Goal: Task Accomplishment & Management: Use online tool/utility

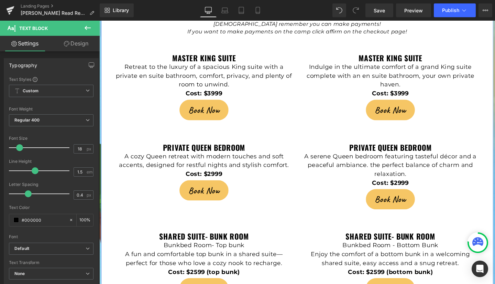
scroll to position [1508, 0]
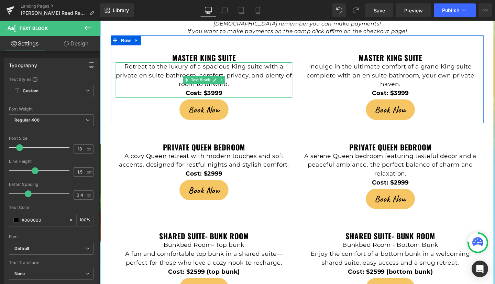
click at [231, 92] on p "Cost: $3999" at bounding box center [210, 96] width 186 height 9
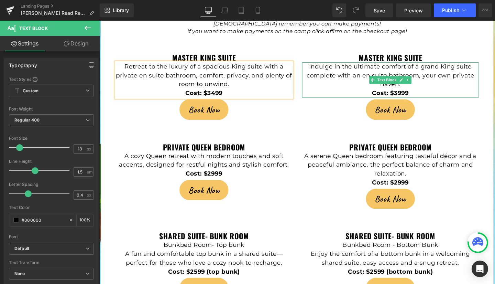
click at [411, 93] on strong "Cost: $3999" at bounding box center [405, 97] width 39 height 8
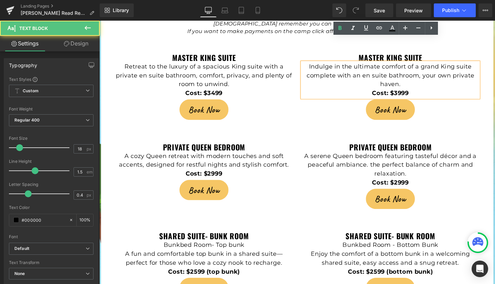
click at [414, 93] on strong "Cost: $3999" at bounding box center [405, 97] width 39 height 8
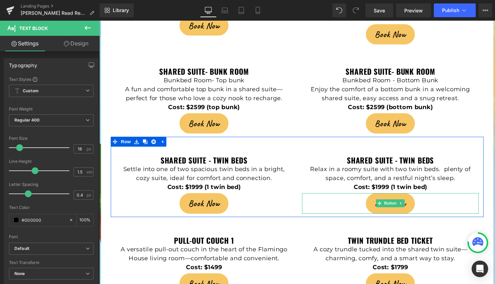
scroll to position [1681, 0]
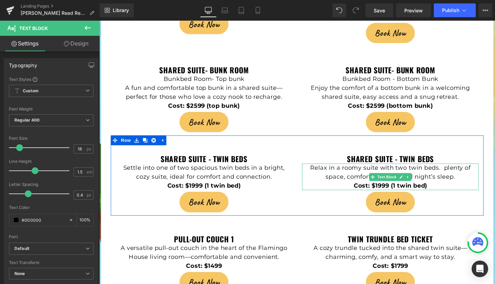
click at [401, 190] on strong "Cost: $1999 (1 twin bed)" at bounding box center [405, 194] width 77 height 8
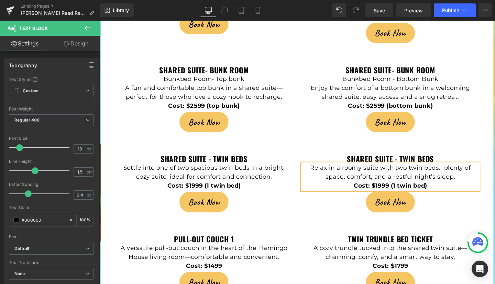
click at [405, 171] on p "Relax in a roomy suite with two twin beds. plenty of space, comfort, and a rest…" at bounding box center [406, 180] width 186 height 19
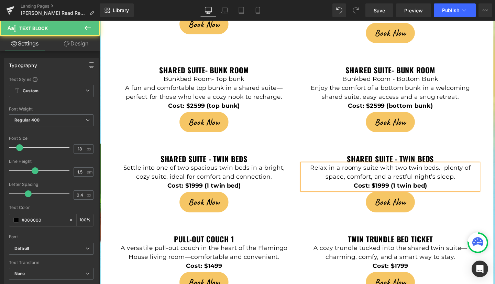
click at [405, 171] on p "Relax in a roomy suite with two twin beds. plenty of space, comfort, and a rest…" at bounding box center [406, 180] width 186 height 19
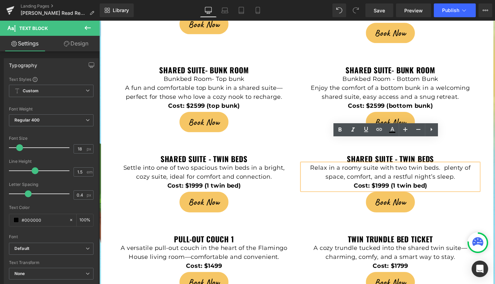
click at [392, 190] on strong "Cost: $1999 (1 twin bed)" at bounding box center [405, 194] width 77 height 8
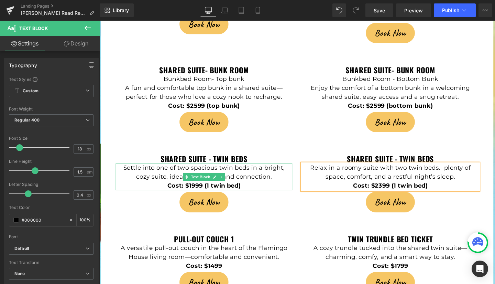
click at [199, 190] on strong "Cost: $1999 (1 twin bed)" at bounding box center [209, 194] width 77 height 8
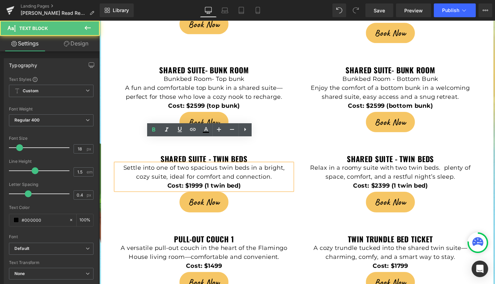
click at [195, 190] on strong "Cost: $1999 (1 twin bed)" at bounding box center [209, 194] width 77 height 8
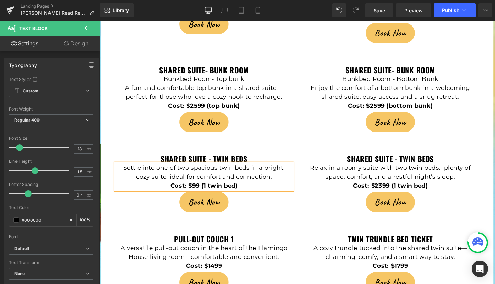
click at [195, 190] on strong "Cost: $99 (1 twin bed)" at bounding box center [209, 194] width 71 height 8
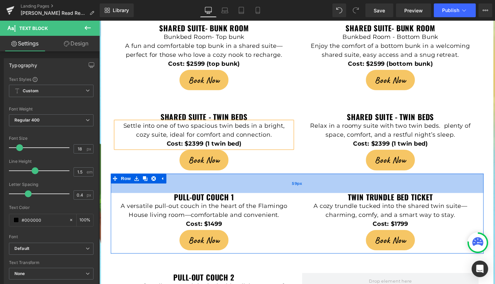
scroll to position [1726, 0]
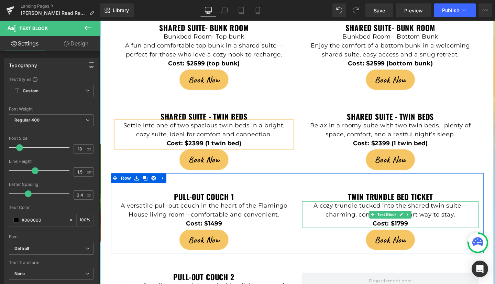
click at [427, 229] on p "Cost: $1799" at bounding box center [406, 233] width 186 height 9
click at [422, 229] on p "Cost: $1799" at bounding box center [406, 233] width 186 height 9
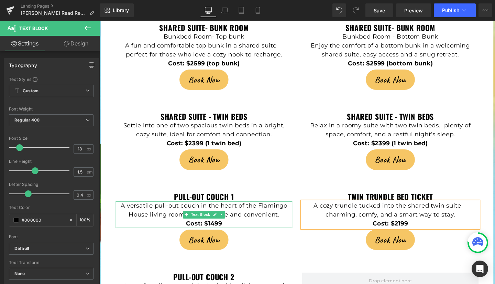
click at [228, 229] on p "Cost: $1499" at bounding box center [210, 233] width 186 height 9
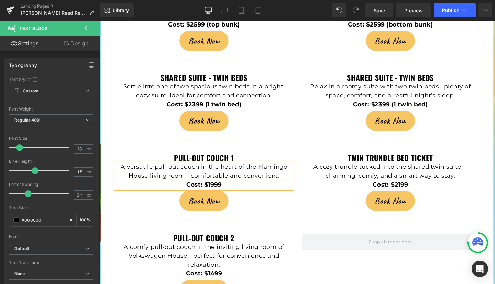
scroll to position [1803, 0]
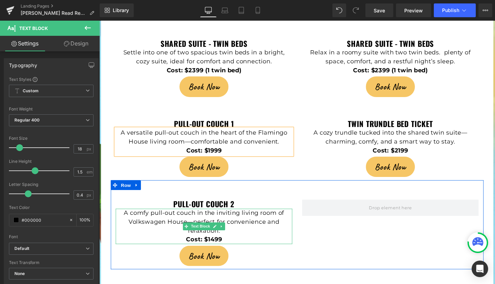
click at [215, 246] on strong "Cost: $1499" at bounding box center [208, 250] width 37 height 8
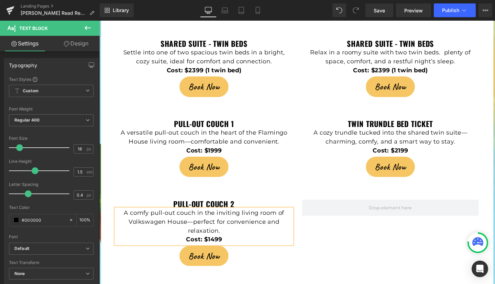
click at [215, 246] on strong "Cost: $1499" at bounding box center [208, 250] width 37 height 8
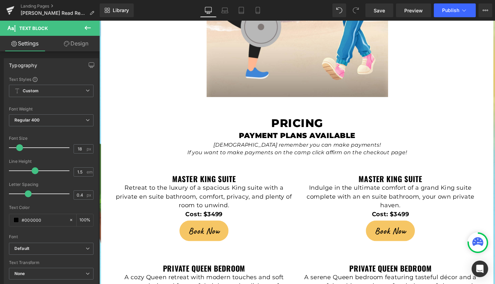
scroll to position [1389, 0]
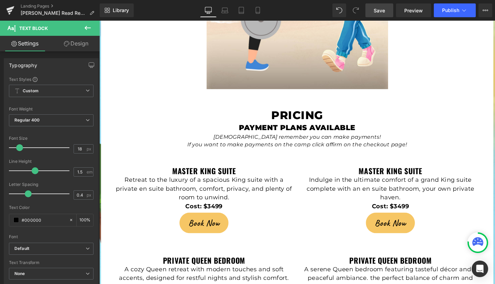
click at [378, 10] on span "Save" at bounding box center [379, 10] width 11 height 7
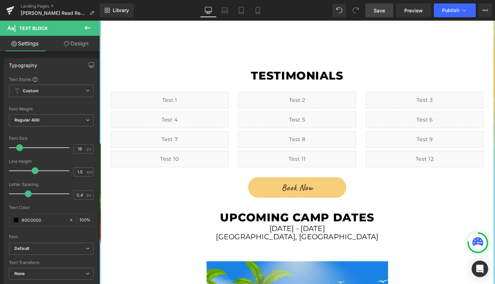
scroll to position [824, 0]
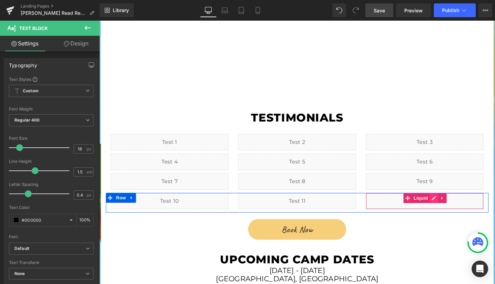
click at [450, 201] on div "Liquid" at bounding box center [442, 209] width 124 height 17
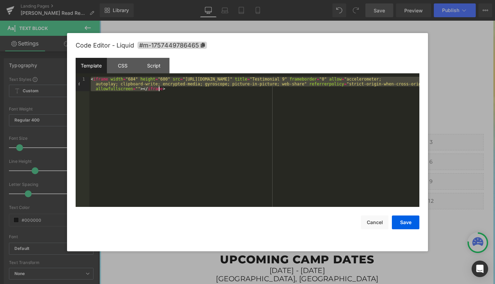
drag, startPoint x: 92, startPoint y: 79, endPoint x: 174, endPoint y: 91, distance: 82.7
click at [174, 91] on div "< iframe width = "684" height = "600" src = "[URL][DOMAIN_NAME]" title = "Testi…" at bounding box center [254, 156] width 330 height 159
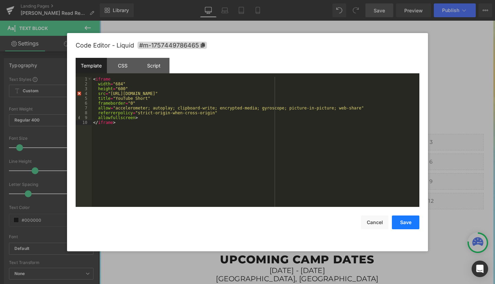
click at [404, 224] on button "Save" at bounding box center [406, 222] width 28 height 14
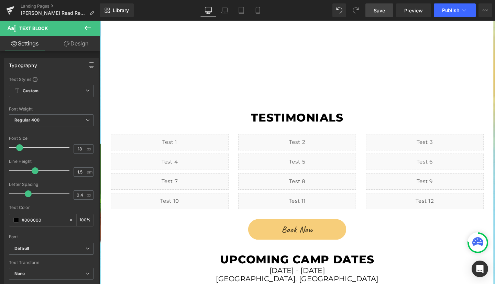
drag, startPoint x: 384, startPoint y: 5, endPoint x: 312, endPoint y: 17, distance: 72.5
click at [384, 5] on link "Save" at bounding box center [379, 10] width 28 height 14
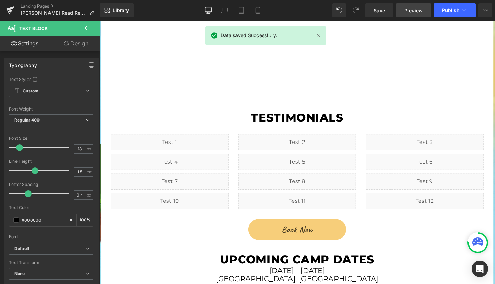
click at [415, 8] on span "Preview" at bounding box center [413, 10] width 19 height 7
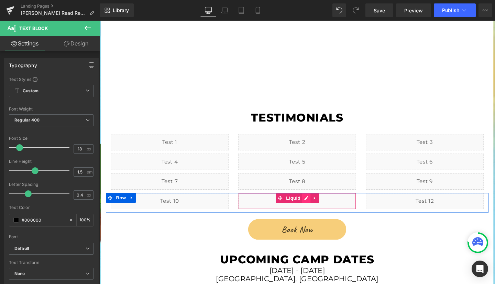
click at [315, 201] on div "Liquid" at bounding box center [307, 209] width 124 height 17
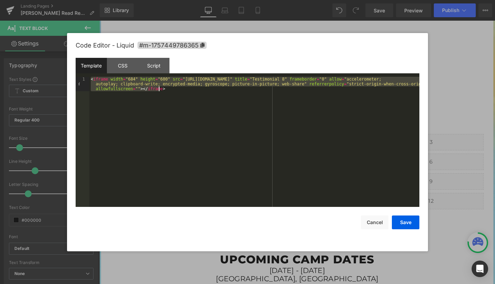
drag, startPoint x: 90, startPoint y: 79, endPoint x: 171, endPoint y: 89, distance: 81.4
click at [171, 89] on div "< iframe width = "684" height = "600" src = "[URL][DOMAIN_NAME]" title = "Testi…" at bounding box center [254, 156] width 330 height 159
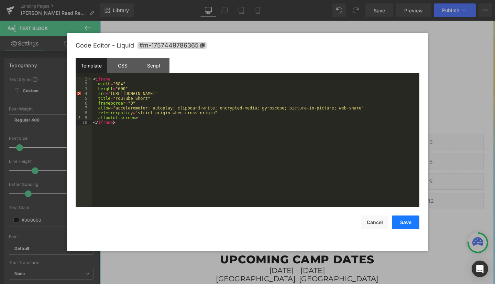
click at [404, 220] on button "Save" at bounding box center [406, 222] width 28 height 14
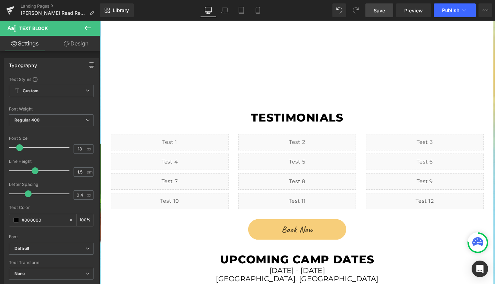
click at [381, 11] on span "Save" at bounding box center [379, 10] width 11 height 7
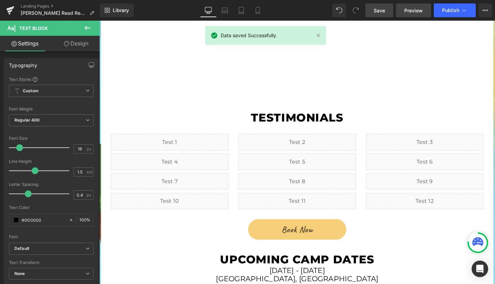
click at [413, 9] on span "Preview" at bounding box center [413, 10] width 19 height 7
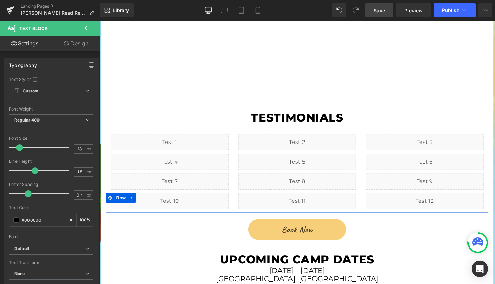
click at [179, 201] on div "Liquid" at bounding box center [173, 209] width 124 height 17
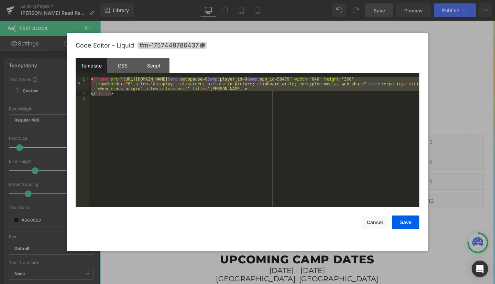
drag, startPoint x: 90, startPoint y: 79, endPoint x: 116, endPoint y: 95, distance: 29.6
click at [116, 95] on div "< iframe src = "[URL][DOMAIN_NAME] &amp; autopause=0 &amp; player_id=0 &amp; ap…" at bounding box center [254, 151] width 330 height 149
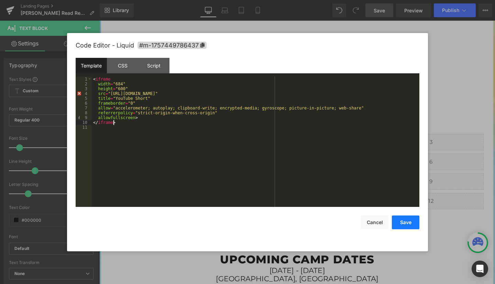
click at [403, 220] on button "Save" at bounding box center [406, 222] width 28 height 14
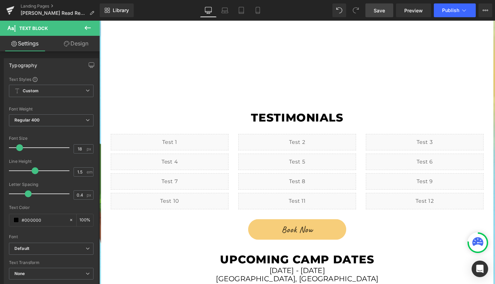
click at [381, 14] on link "Save" at bounding box center [379, 10] width 28 height 14
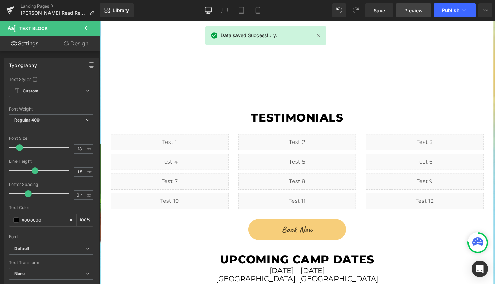
click at [414, 9] on span "Preview" at bounding box center [413, 10] width 19 height 7
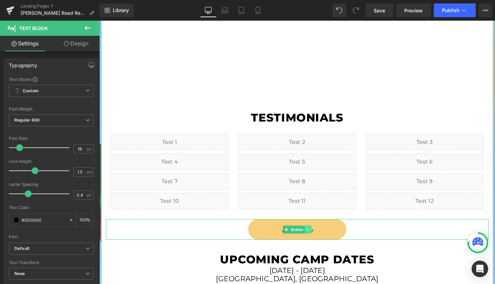
click at [317, 238] on icon at bounding box center [319, 240] width 4 height 4
click at [395, 229] on div "Book Now" at bounding box center [307, 239] width 402 height 21
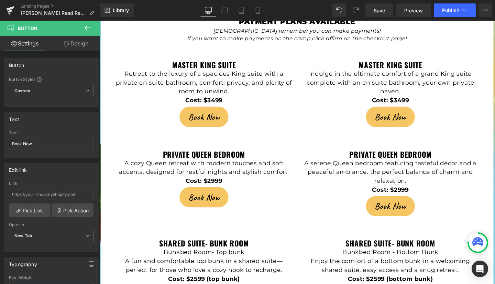
scroll to position [1504, 0]
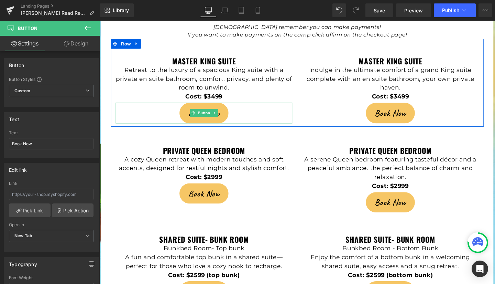
click at [189, 107] on link "Book Now" at bounding box center [209, 117] width 51 height 21
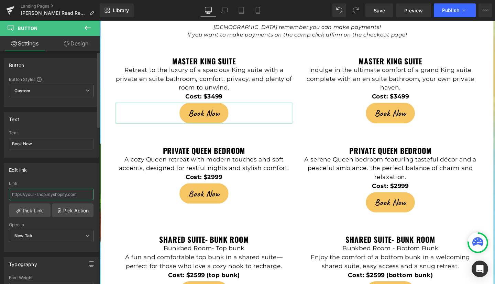
drag, startPoint x: 11, startPoint y: 194, endPoint x: 57, endPoint y: 192, distance: 45.8
click at [57, 192] on input "text" at bounding box center [51, 193] width 85 height 11
drag, startPoint x: 83, startPoint y: 194, endPoint x: 0, endPoint y: 197, distance: 82.9
click at [0, 197] on div "Edit link Link Pick Link Pick Action Current Tab New Tab Open in New Tab Curren…" at bounding box center [51, 204] width 103 height 94
paste input "[URL][DOMAIN_NAME]"
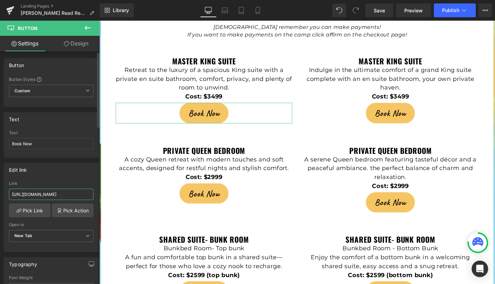
scroll to position [0, 32]
type input "[URL][DOMAIN_NAME]"
click at [375, 9] on span "Save" at bounding box center [379, 10] width 11 height 7
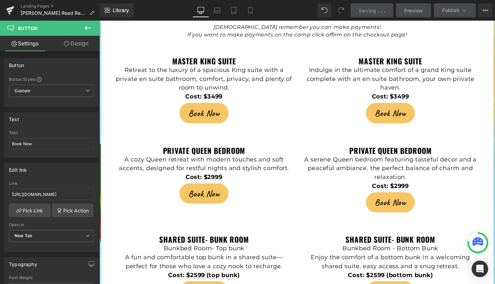
scroll to position [0, 0]
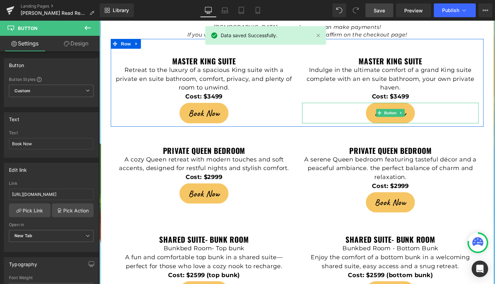
click at [389, 111] on span "Book Now" at bounding box center [405, 117] width 33 height 13
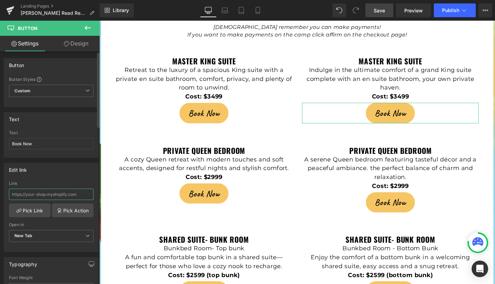
click at [23, 193] on input "text" at bounding box center [51, 193] width 85 height 11
type input "[URL][DOMAIN_NAME]"
click at [377, 12] on span "Save" at bounding box center [379, 10] width 11 height 7
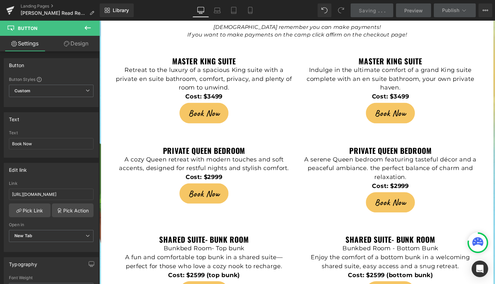
scroll to position [0, 0]
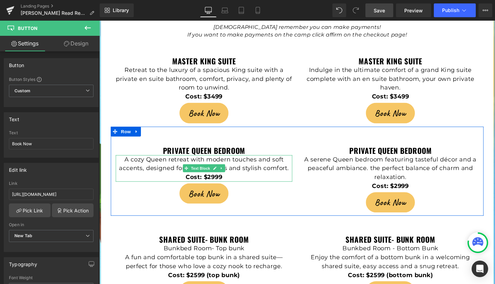
click at [296, 162] on p "A cozy Queen retreat with modern touches and soft accents, designed for restful…" at bounding box center [210, 171] width 186 height 19
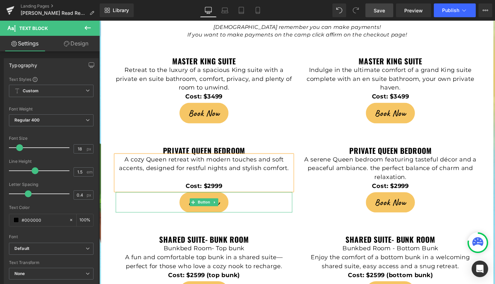
click at [188, 201] on link "Book Now" at bounding box center [209, 211] width 51 height 21
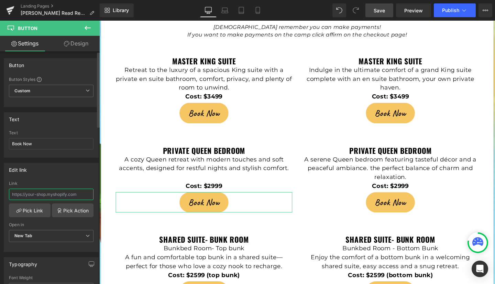
click at [18, 195] on input "text" at bounding box center [51, 193] width 85 height 11
paste input "[URL][DOMAIN_NAME]"
type input "[URL][DOMAIN_NAME]"
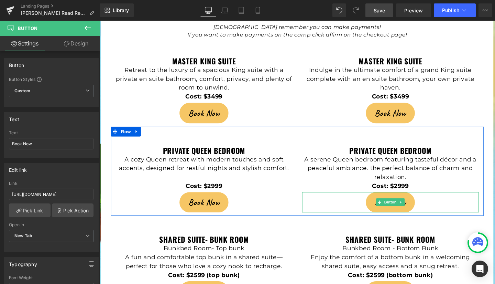
click at [385, 201] on link "Book Now" at bounding box center [405, 211] width 51 height 21
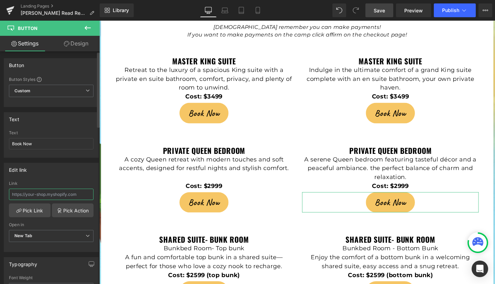
click at [19, 194] on input "text" at bounding box center [51, 193] width 85 height 11
type input "[URL][DOMAIN_NAME]"
click at [380, 13] on span "Save" at bounding box center [379, 10] width 11 height 7
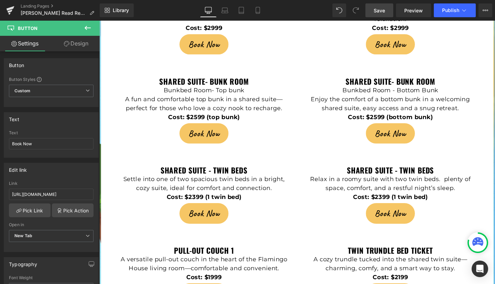
scroll to position [1670, 0]
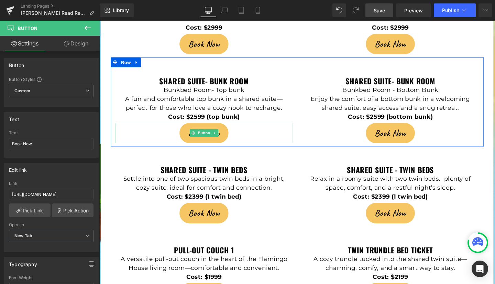
click at [189, 128] on link "Book Now" at bounding box center [209, 138] width 51 height 21
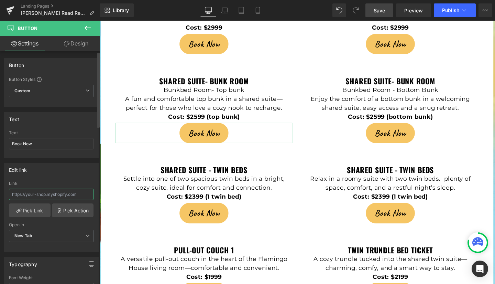
click at [31, 194] on input "text" at bounding box center [51, 193] width 85 height 11
paste input "[URL][DOMAIN_NAME]"
type input "[URL][DOMAIN_NAME]"
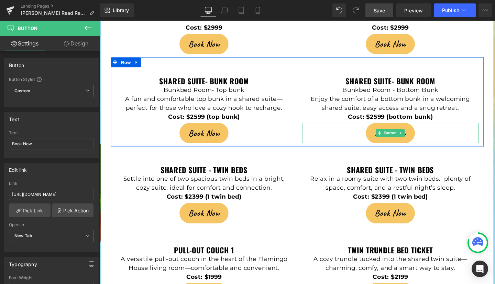
click at [390, 132] on span "Book Now" at bounding box center [405, 138] width 33 height 13
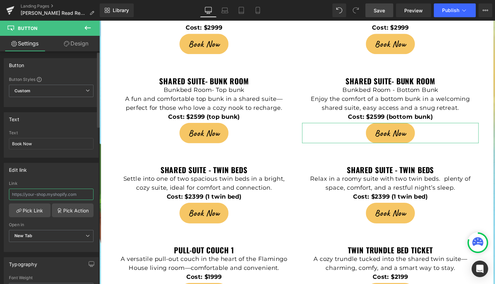
click at [17, 193] on input "text" at bounding box center [51, 193] width 85 height 11
type input "[URL][DOMAIN_NAME]"
click at [380, 7] on span "Save" at bounding box center [379, 10] width 11 height 7
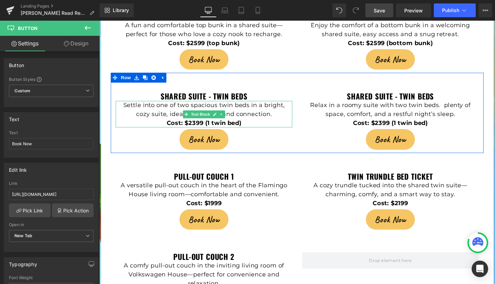
scroll to position [1749, 0]
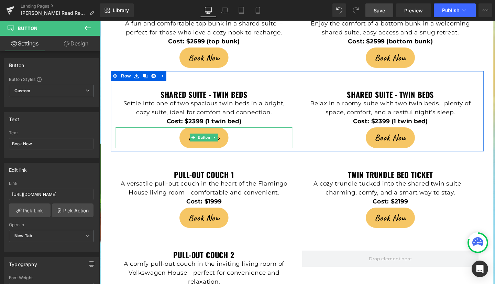
drag, startPoint x: 193, startPoint y: 117, endPoint x: 189, endPoint y: 117, distance: 4.1
click at [196, 141] on icon at bounding box center [198, 143] width 4 height 4
click at [189, 133] on link "Book Now" at bounding box center [209, 143] width 51 height 21
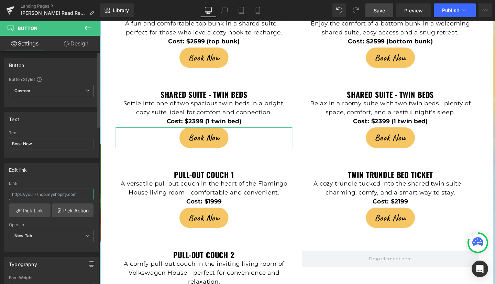
click at [23, 192] on input "text" at bounding box center [51, 193] width 85 height 11
paste input "[URL][DOMAIN_NAME]"
type input "[URL][DOMAIN_NAME]"
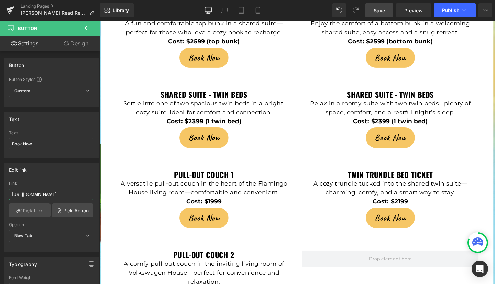
scroll to position [0, 27]
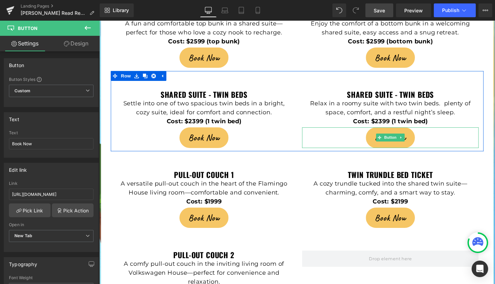
click at [380, 133] on link "Book Now" at bounding box center [405, 143] width 51 height 21
click at [383, 133] on link "Book Now" at bounding box center [405, 143] width 51 height 21
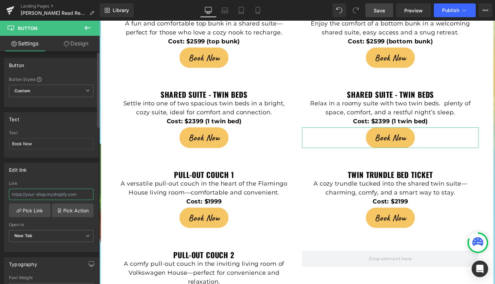
click at [15, 192] on input "text" at bounding box center [51, 193] width 85 height 11
paste input "[URL][DOMAIN_NAME]"
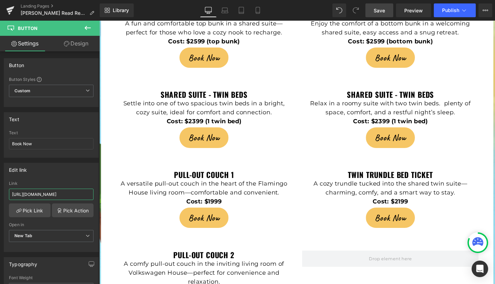
type input "[URL][DOMAIN_NAME]"
click at [386, 9] on link "Save" at bounding box center [379, 10] width 28 height 14
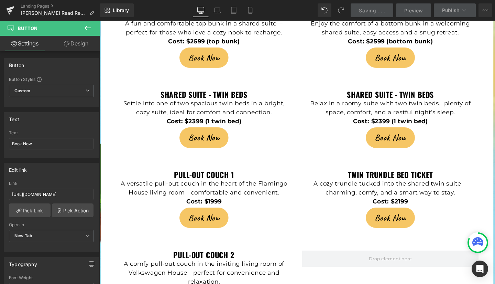
scroll to position [1807, 0]
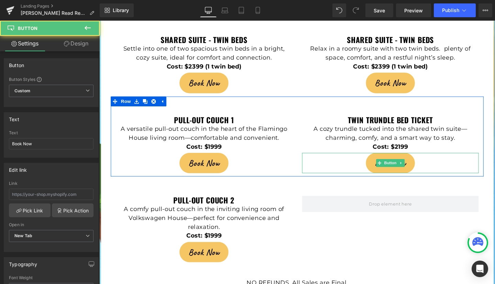
click at [382, 160] on link "Book Now" at bounding box center [405, 170] width 51 height 21
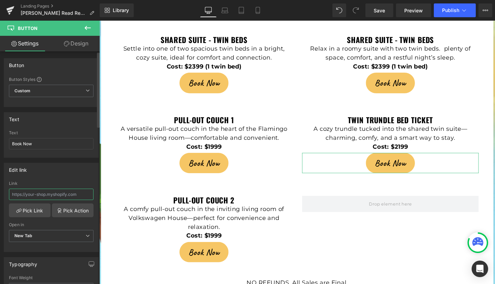
click at [20, 194] on input "text" at bounding box center [51, 193] width 85 height 11
paste input "[URL][DOMAIN_NAME]"
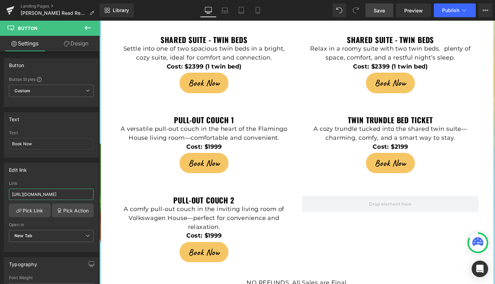
type input "[URL][DOMAIN_NAME]"
click at [376, 11] on span "Save" at bounding box center [379, 10] width 11 height 7
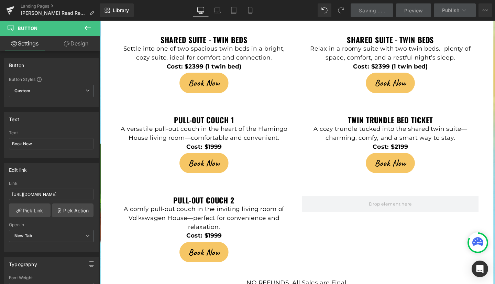
scroll to position [0, 0]
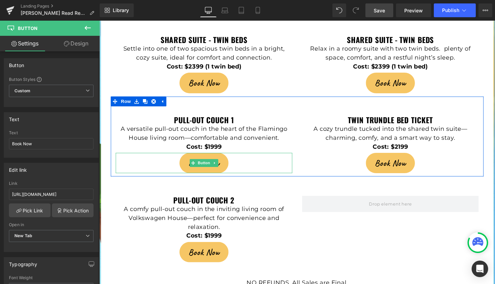
click at [187, 160] on link "Book Now" at bounding box center [209, 170] width 51 height 21
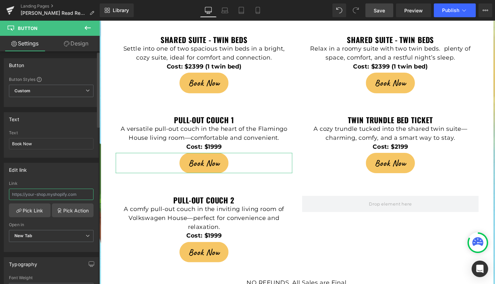
click at [21, 194] on input "text" at bounding box center [51, 193] width 85 height 11
type input "[URL][DOMAIN_NAME]"
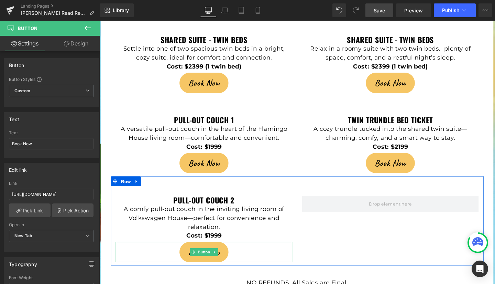
click at [184, 253] on link "Book Now" at bounding box center [209, 263] width 51 height 21
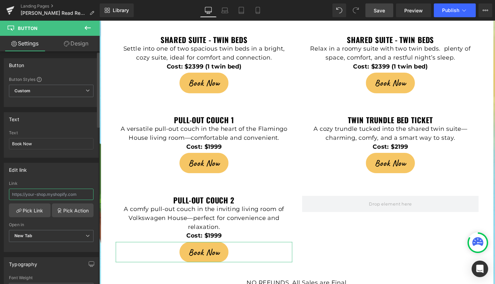
click at [19, 193] on input "text" at bounding box center [51, 193] width 85 height 11
paste input "[URL][DOMAIN_NAME]"
type input "[URL][DOMAIN_NAME]"
click at [379, 8] on span "Save" at bounding box center [379, 10] width 11 height 7
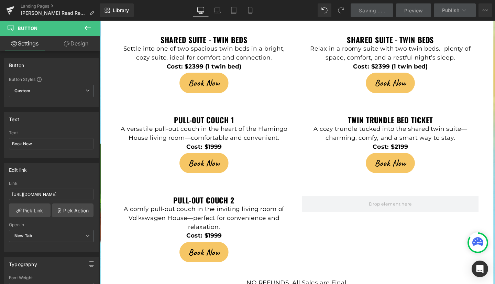
scroll to position [0, 0]
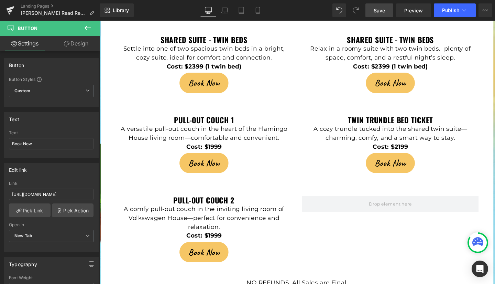
click at [382, 9] on span "Save" at bounding box center [379, 10] width 11 height 7
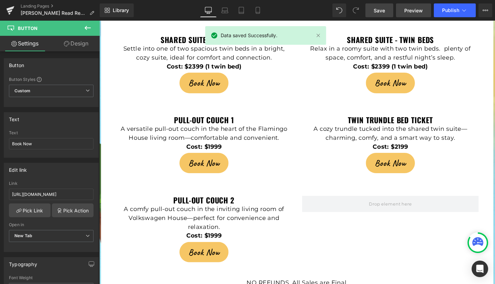
click at [413, 7] on span "Preview" at bounding box center [413, 10] width 19 height 7
